Goal: Task Accomplishment & Management: Manage account settings

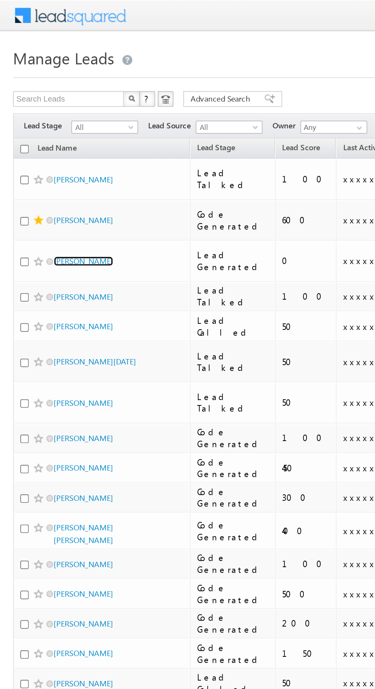
click at [60, 150] on link "[PERSON_NAME]" at bounding box center [48, 153] width 35 height 6
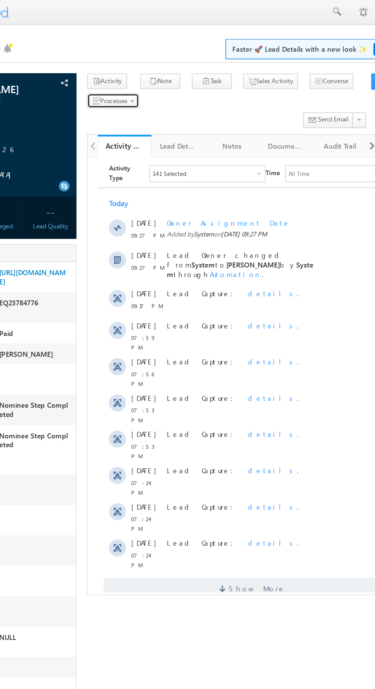
click at [154, 74] on span "Processes" at bounding box center [150, 73] width 20 height 6
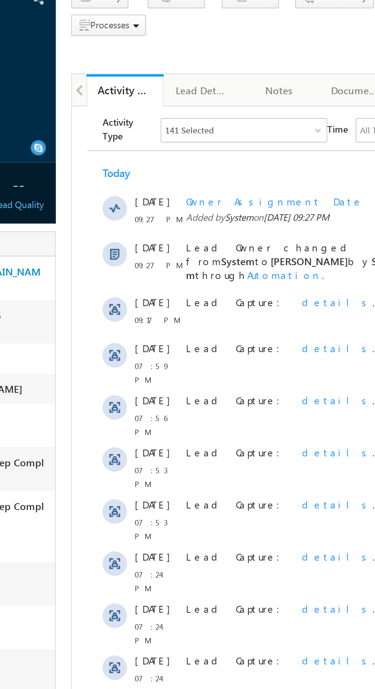
click at [0, 0] on span "Call me later" at bounding box center [0, 0] width 0 height 0
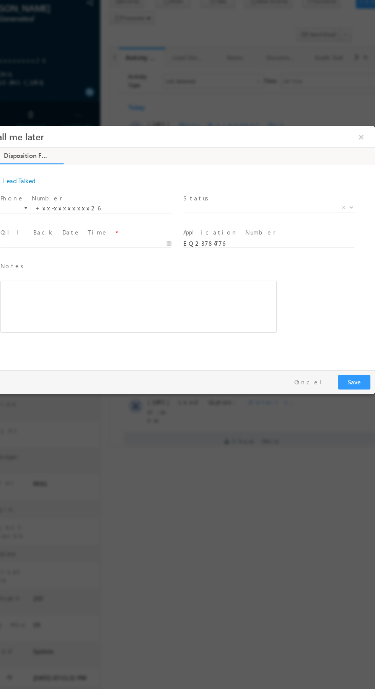
click at [220, 195] on span "X" at bounding box center [220, 194] width 143 height 8
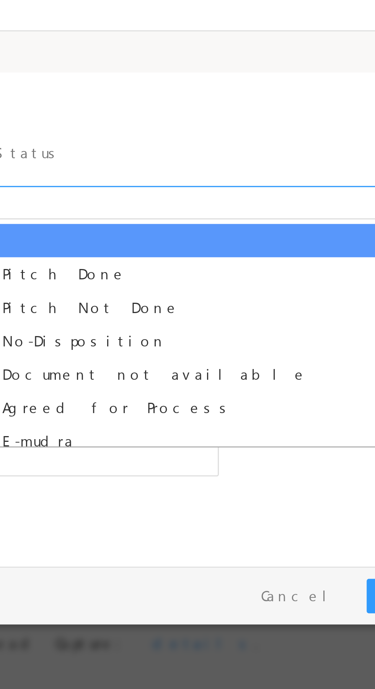
select select "Pitch Not Done"
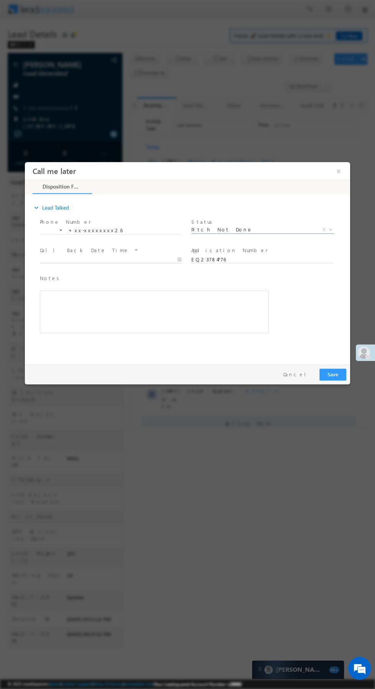
click at [130, 257] on input "text" at bounding box center [111, 260] width 142 height 8
type input "[DATE] 11:29 PM"
click at [322, 291] on div "Notes * Editor toolbars Basic Styles Bold Italic Underline Paragraph Insert/Rem…" at bounding box center [194, 308] width 312 height 70
click at [333, 374] on button "Save" at bounding box center [333, 374] width 27 height 12
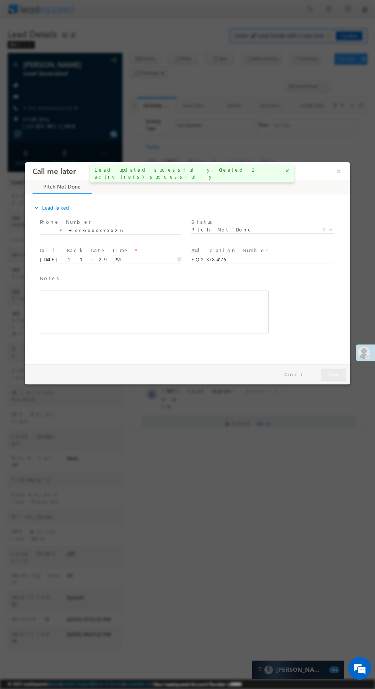
click at [339, 171] on button "×" at bounding box center [338, 171] width 13 height 14
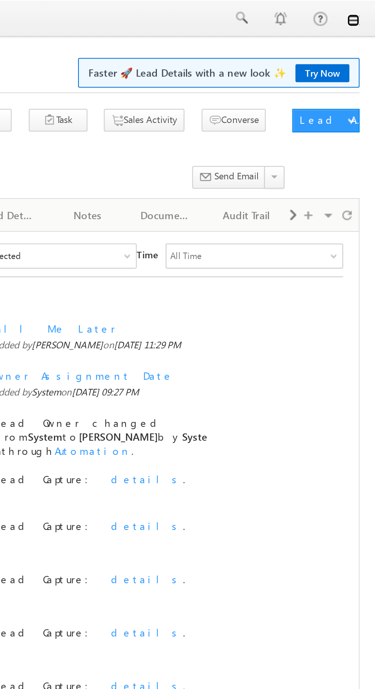
click at [366, 11] on link at bounding box center [365, 10] width 6 height 6
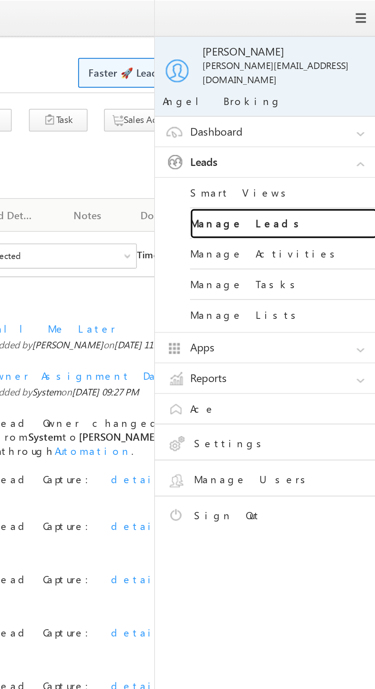
click at [334, 106] on link "Manage Leads" at bounding box center [331, 109] width 92 height 15
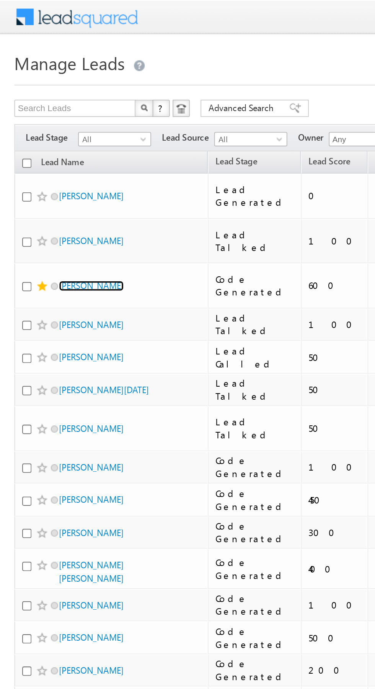
click at [51, 150] on link "Jagmohan Joshi" at bounding box center [48, 153] width 35 height 6
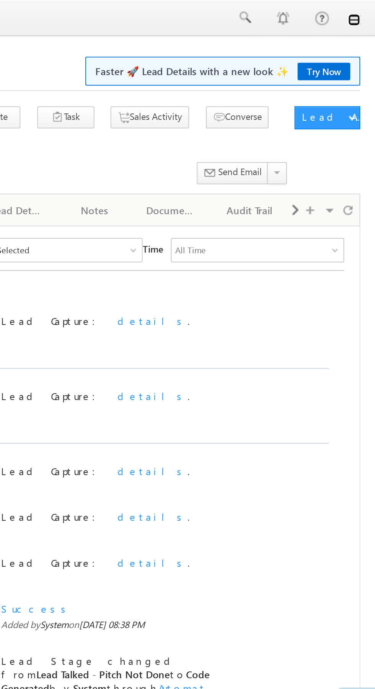
click at [365, 11] on link at bounding box center [365, 10] width 6 height 6
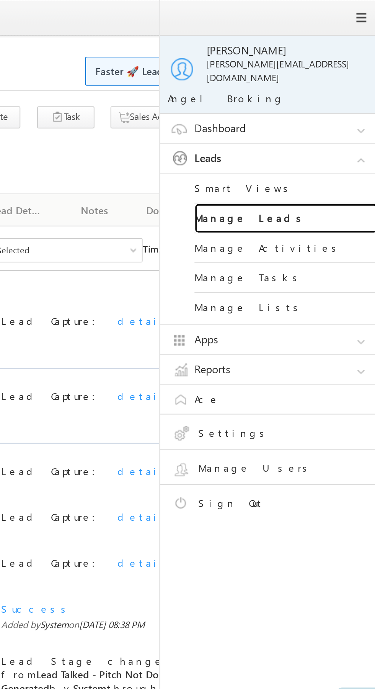
click at [331, 106] on link "Manage Leads" at bounding box center [331, 109] width 92 height 15
